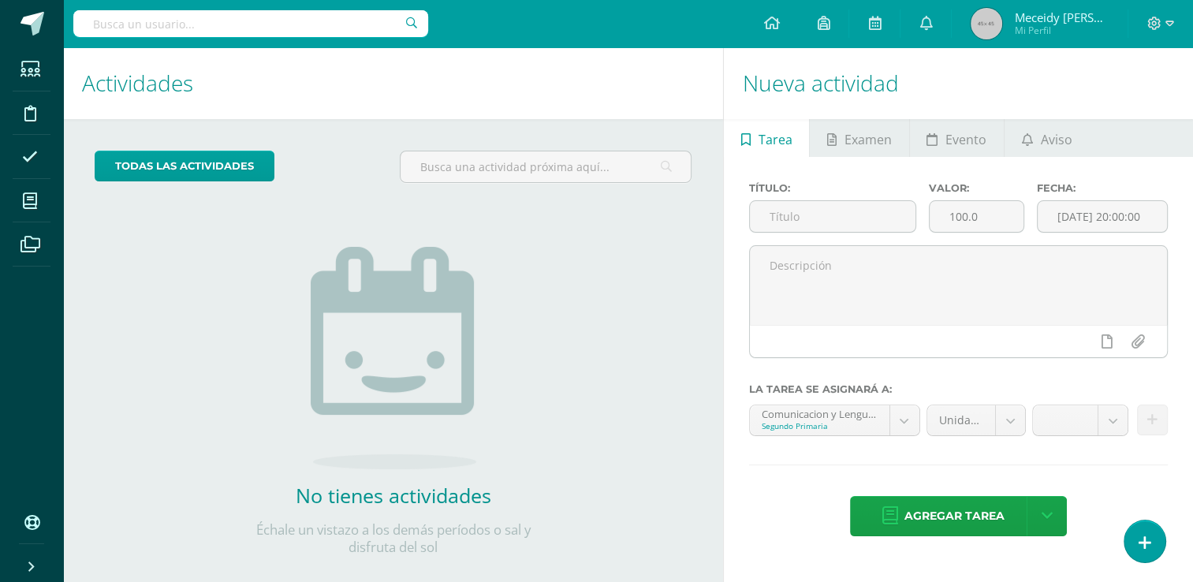
click at [516, 314] on div "No tienes actividades Échale un vistazo a los demás períodos o sal y disfruta d…" at bounding box center [393, 376] width 315 height 360
click at [1142, 542] on icon at bounding box center [1145, 543] width 14 height 18
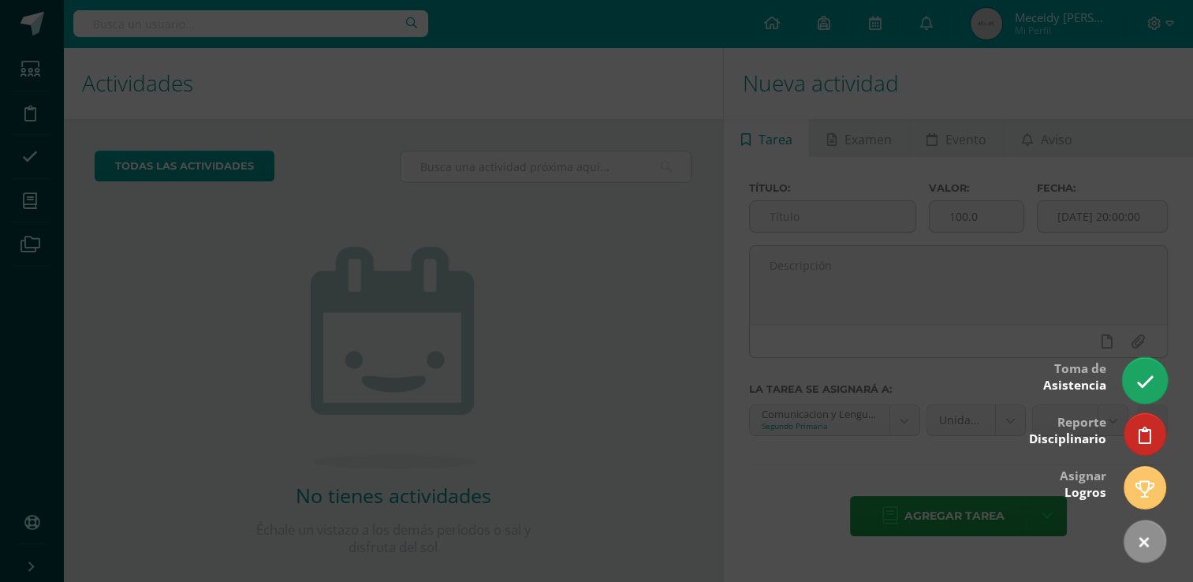
click at [1140, 387] on icon at bounding box center [1145, 382] width 18 height 18
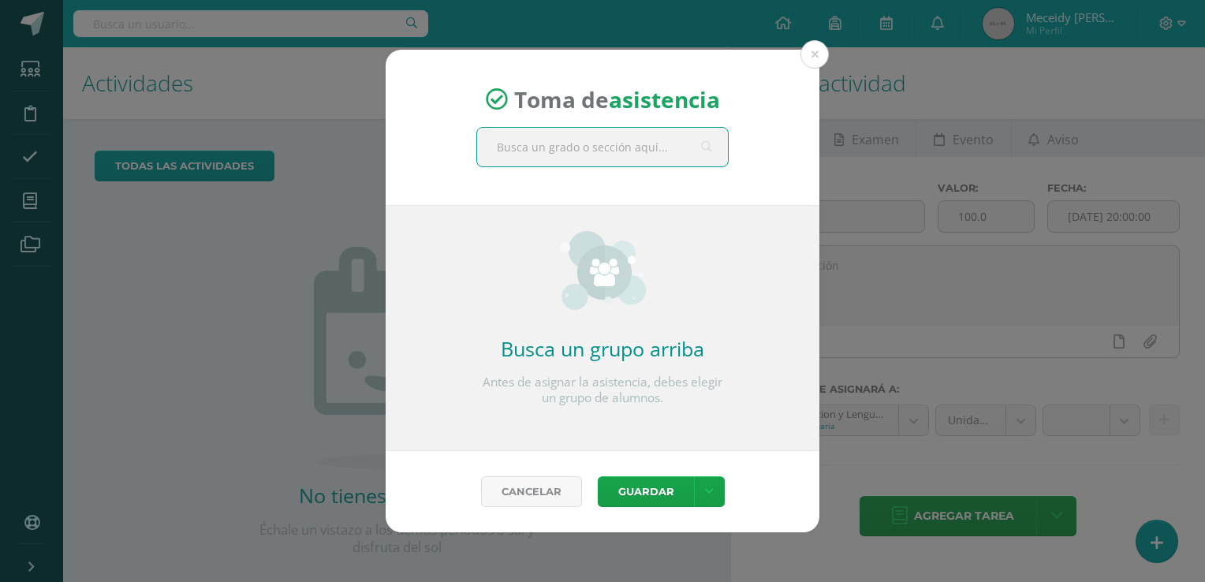
click at [658, 159] on input "text" at bounding box center [602, 147] width 251 height 39
type input "comu"
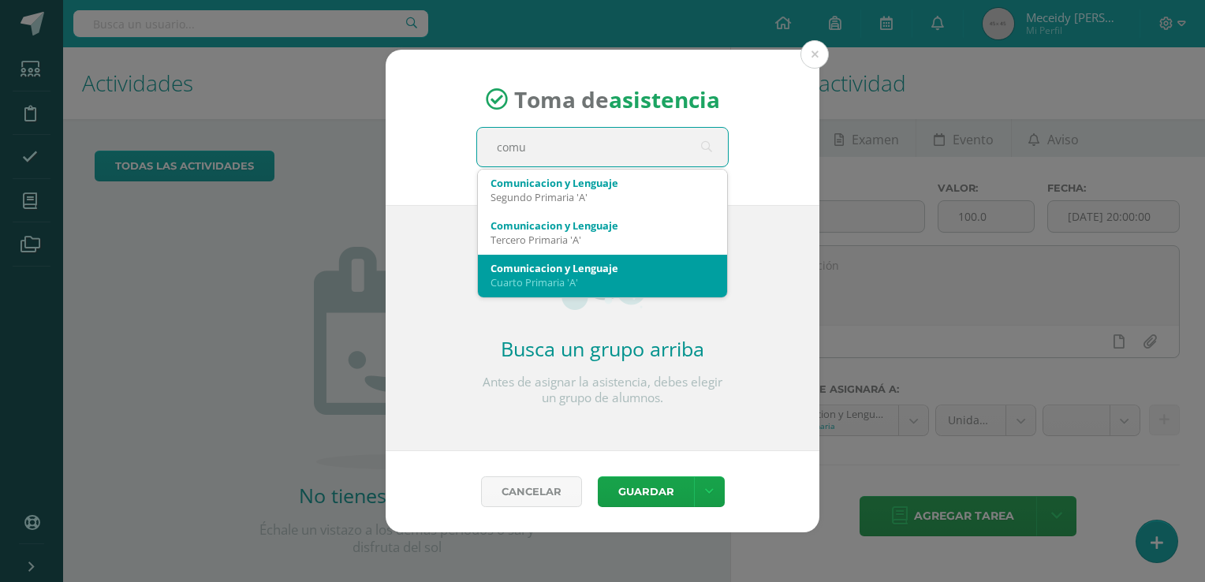
click at [616, 267] on div "Comunicacion y Lenguaje" at bounding box center [603, 268] width 224 height 14
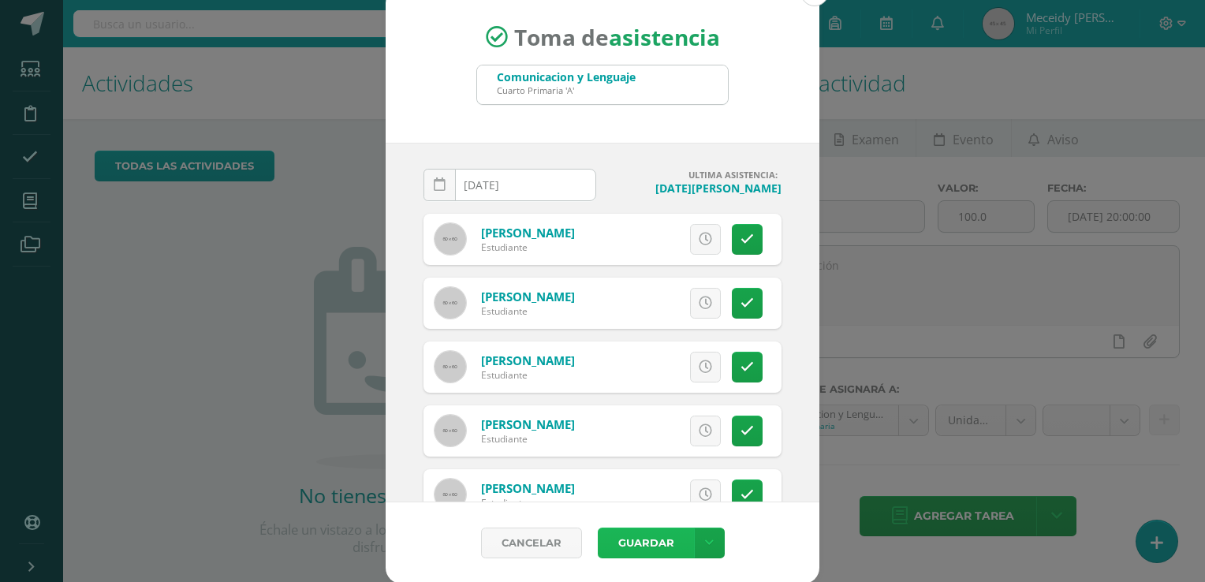
click at [632, 544] on button "Guardar" at bounding box center [646, 543] width 96 height 31
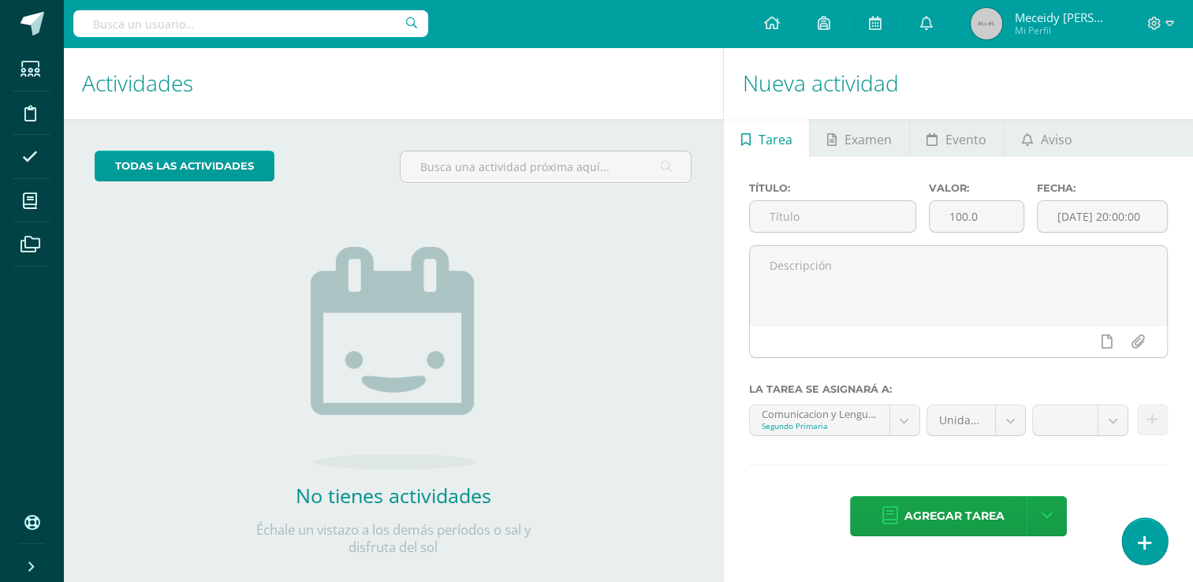
click at [1147, 538] on icon at bounding box center [1145, 543] width 14 height 18
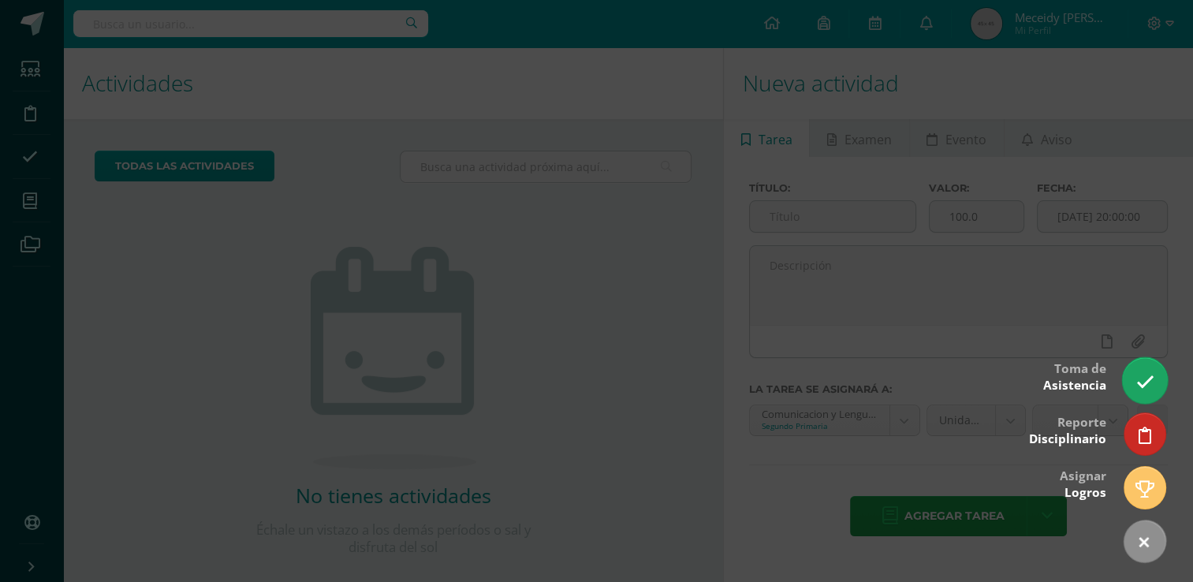
click at [1129, 380] on link at bounding box center [1144, 380] width 45 height 46
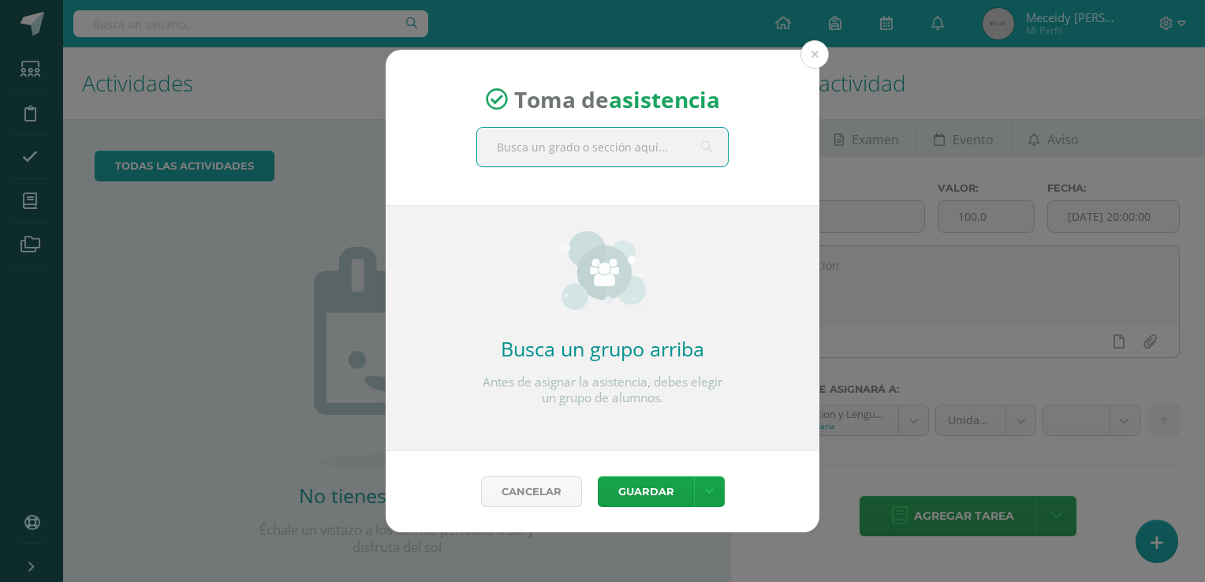
click at [557, 150] on input "text" at bounding box center [602, 147] width 251 height 39
type input "sexto"
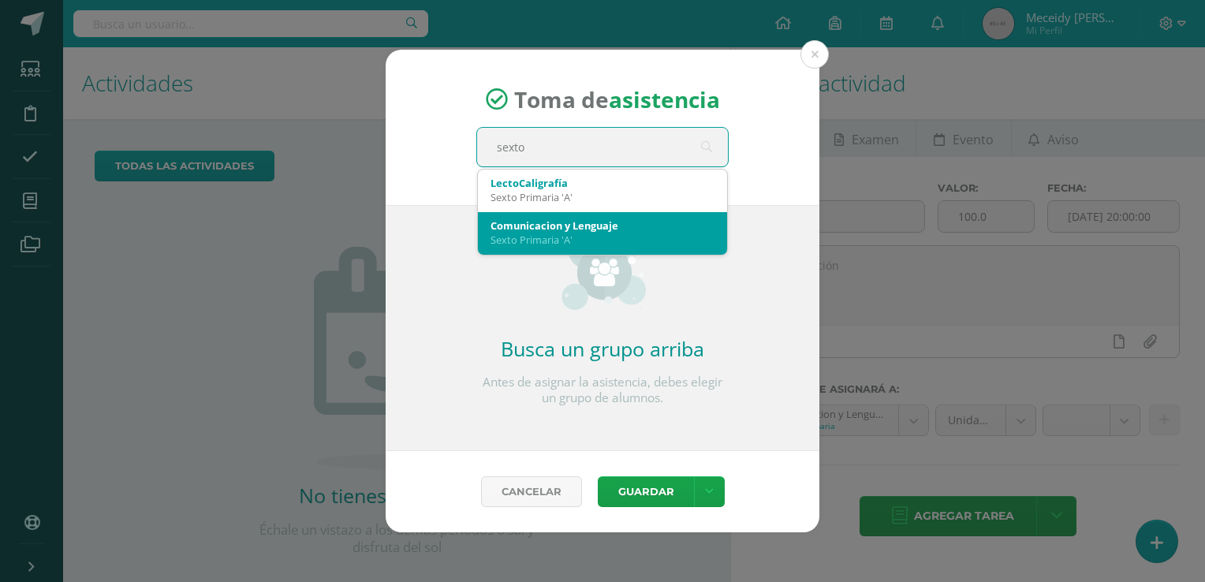
click at [536, 225] on div "Comunicacion y Lenguaje" at bounding box center [603, 225] width 224 height 14
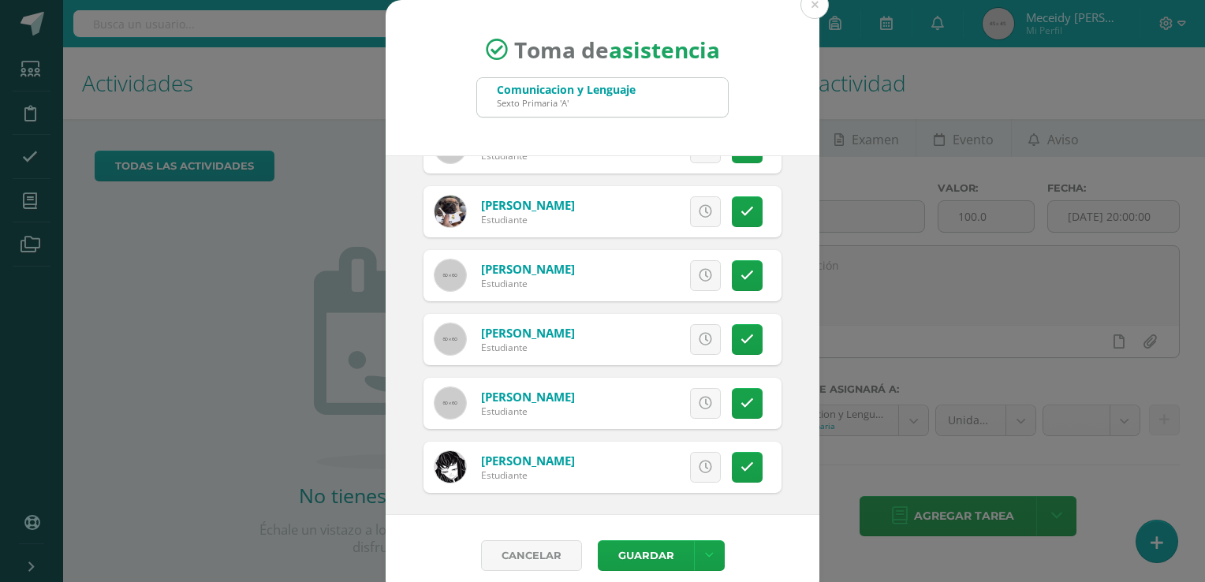
scroll to position [554, 0]
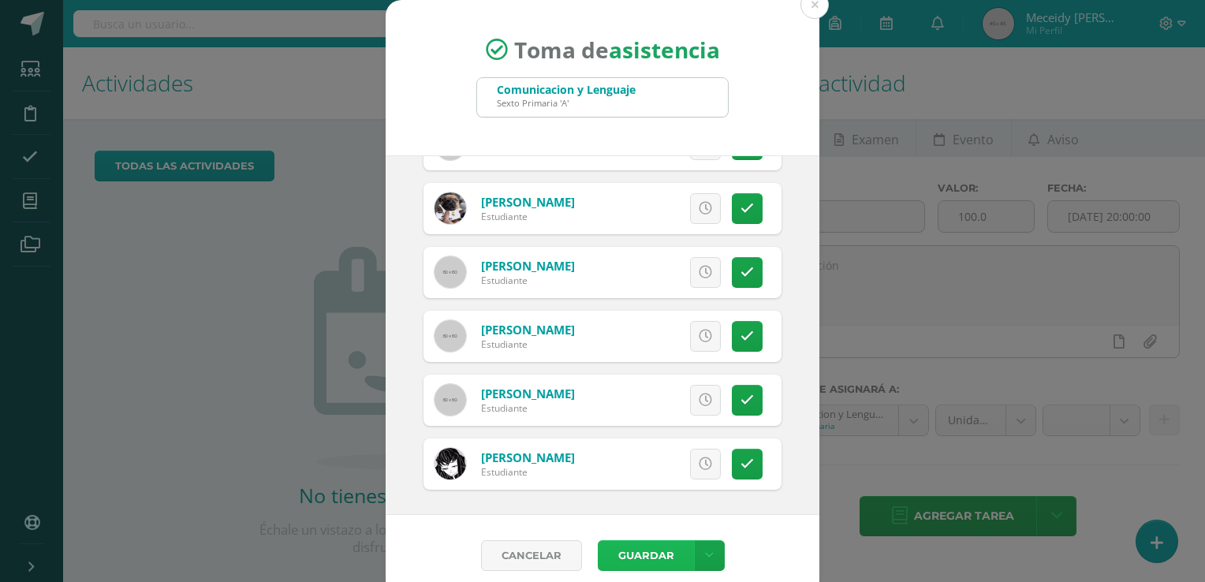
click at [636, 550] on button "Guardar" at bounding box center [646, 555] width 96 height 31
